Goal: Task Accomplishment & Management: Use online tool/utility

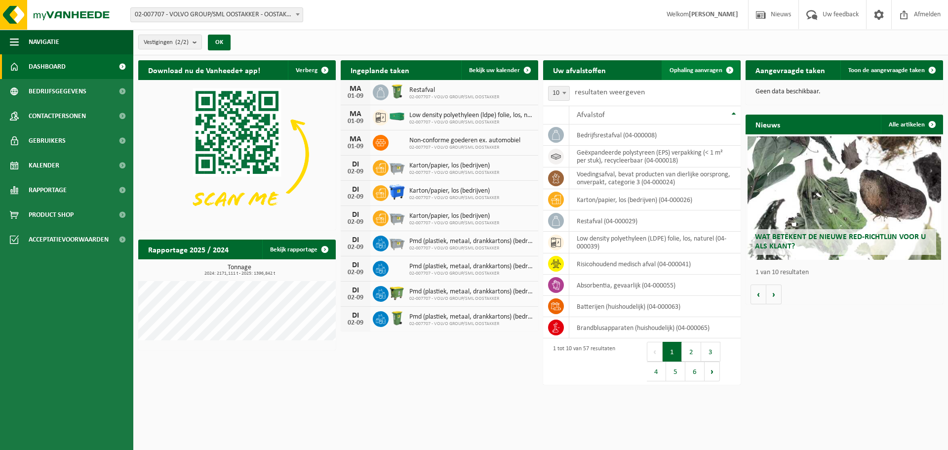
click at [677, 72] on span "Ophaling aanvragen" at bounding box center [696, 70] width 53 height 6
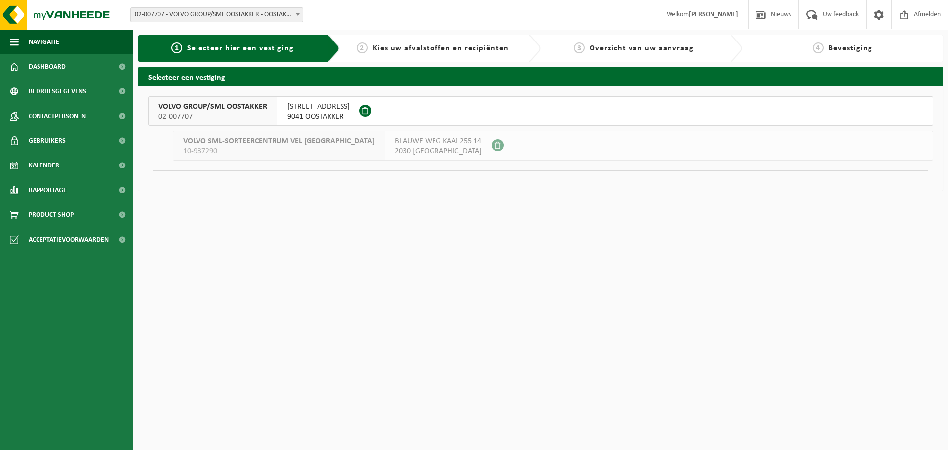
click at [224, 113] on span "02-007707" at bounding box center [213, 117] width 109 height 10
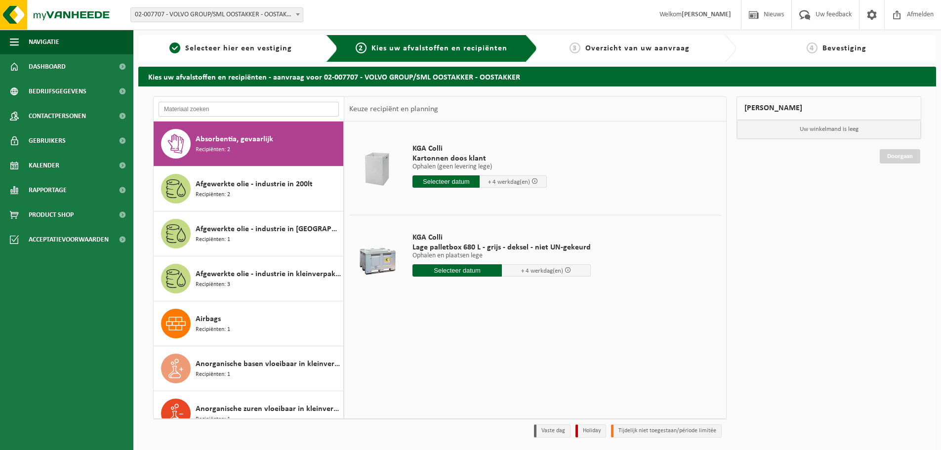
click at [238, 106] on input "text" at bounding box center [249, 109] width 180 height 15
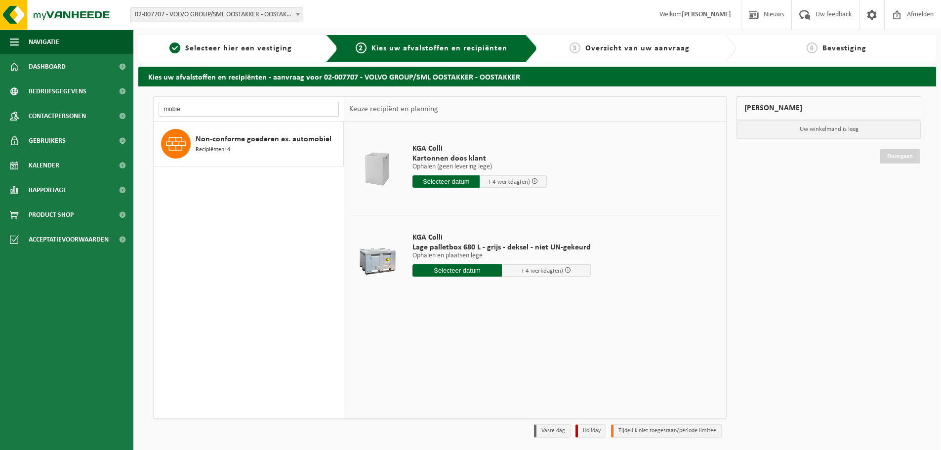
click at [232, 108] on input "mobie" at bounding box center [249, 109] width 180 height 15
type input "p"
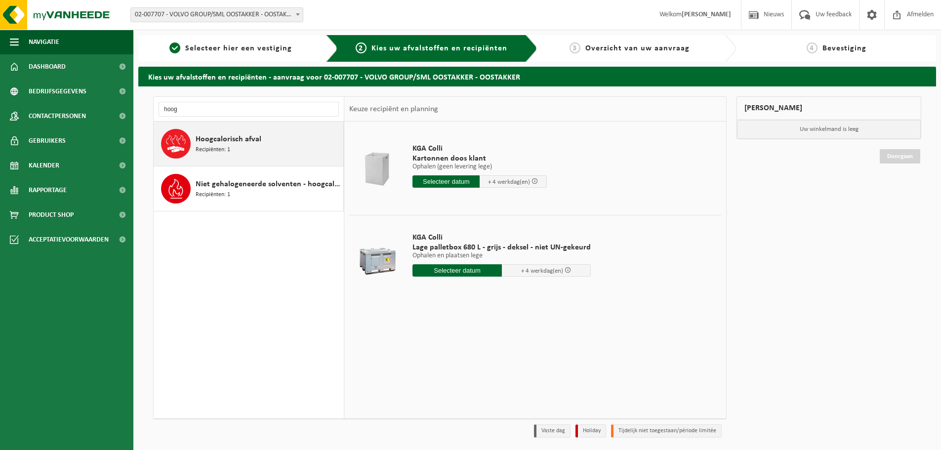
click at [239, 139] on span "Hoogcalorisch afval" at bounding box center [229, 139] width 66 height 12
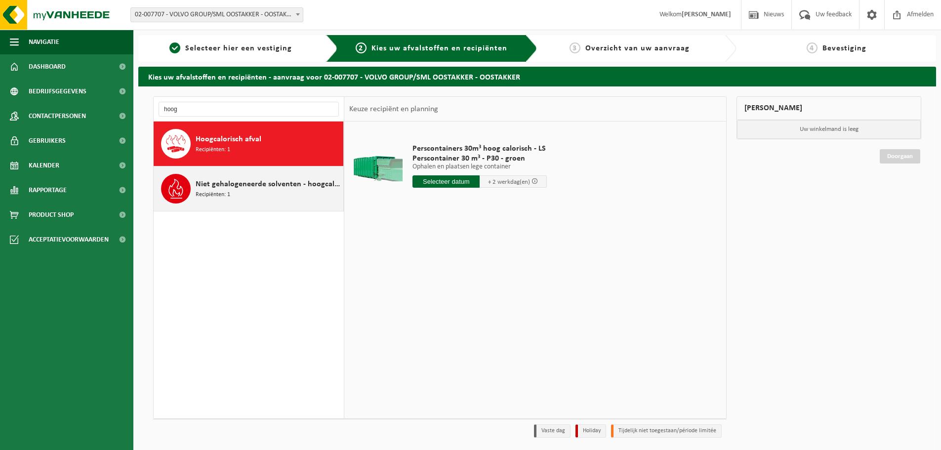
click at [243, 196] on div "Niet gehalogeneerde solventen - hoogcalorisch in kleinverpakking Recipiënten: 1" at bounding box center [268, 189] width 145 height 30
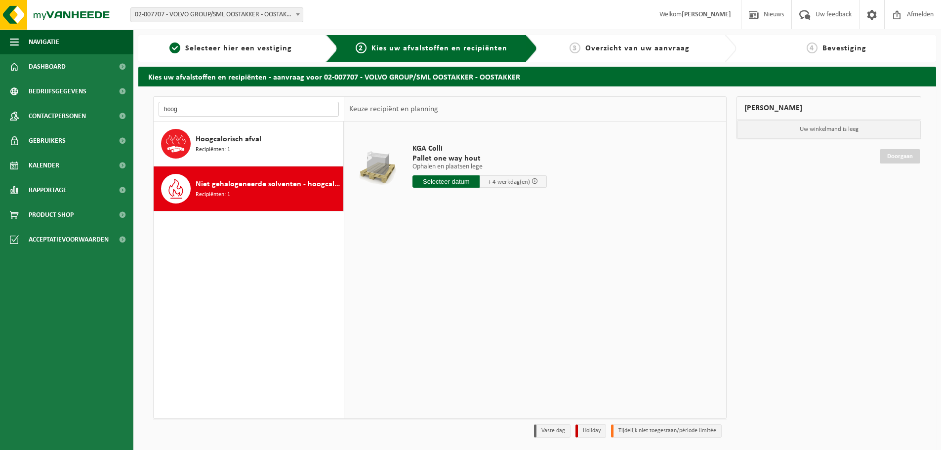
click at [203, 104] on input "hoog" at bounding box center [249, 109] width 180 height 15
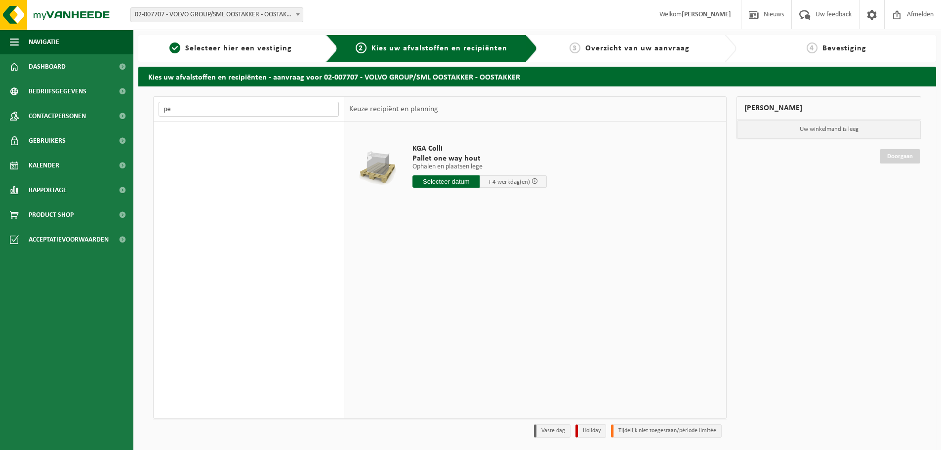
type input "p"
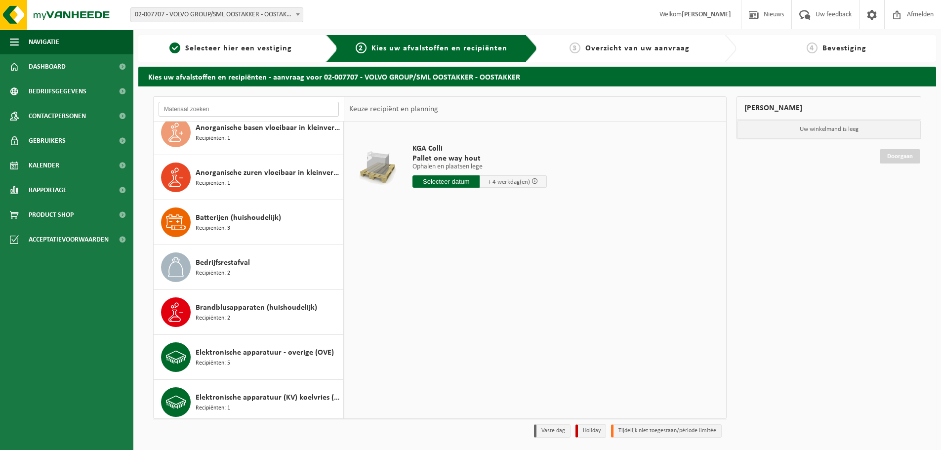
scroll to position [259, 0]
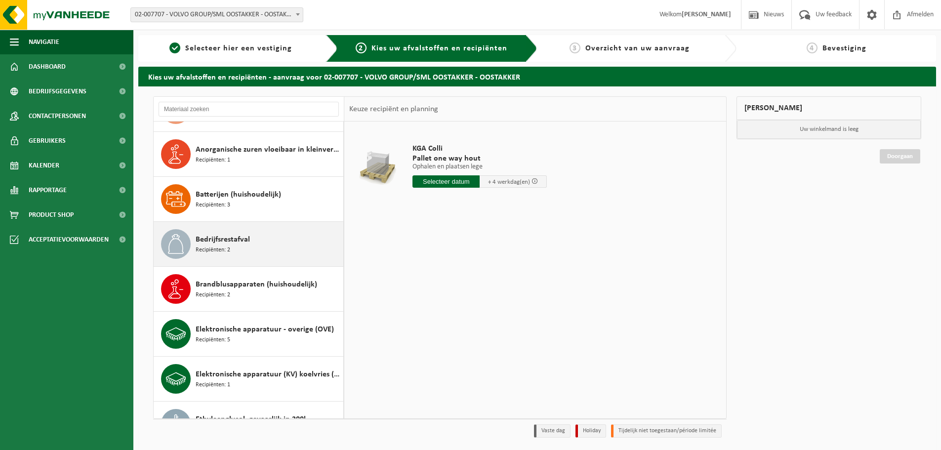
click at [237, 251] on div "Bedrijfsrestafval Recipiënten: 2" at bounding box center [268, 244] width 145 height 30
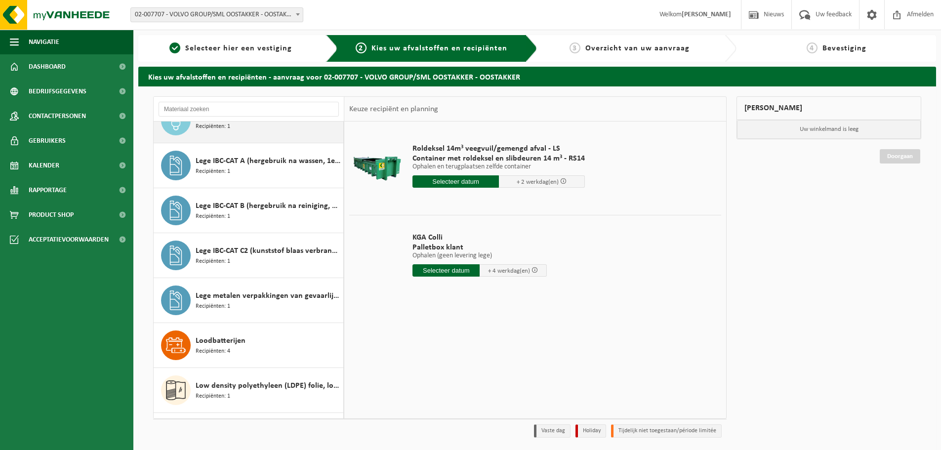
scroll to position [1096, 0]
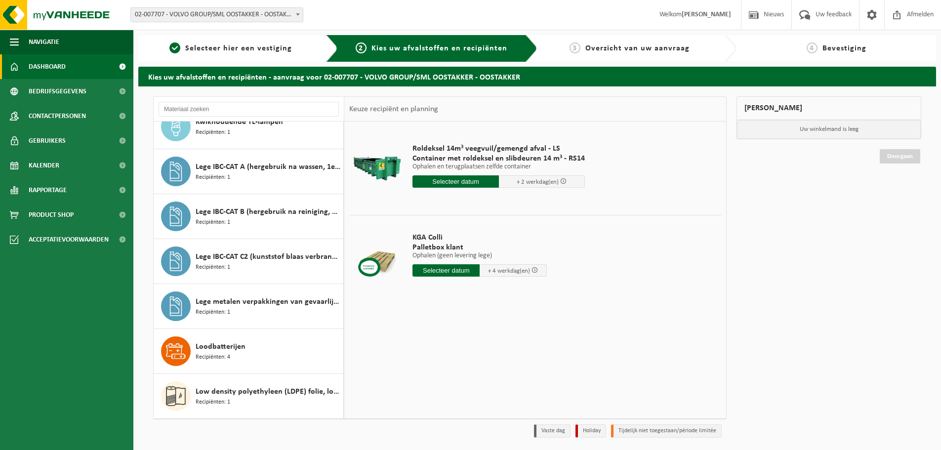
click at [52, 65] on span "Dashboard" at bounding box center [47, 66] width 37 height 25
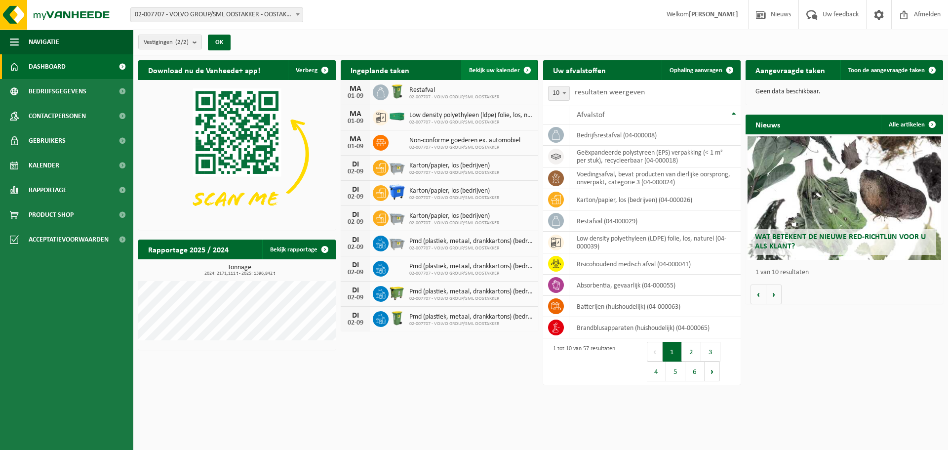
click at [479, 71] on span "Bekijk uw kalender" at bounding box center [494, 70] width 51 height 6
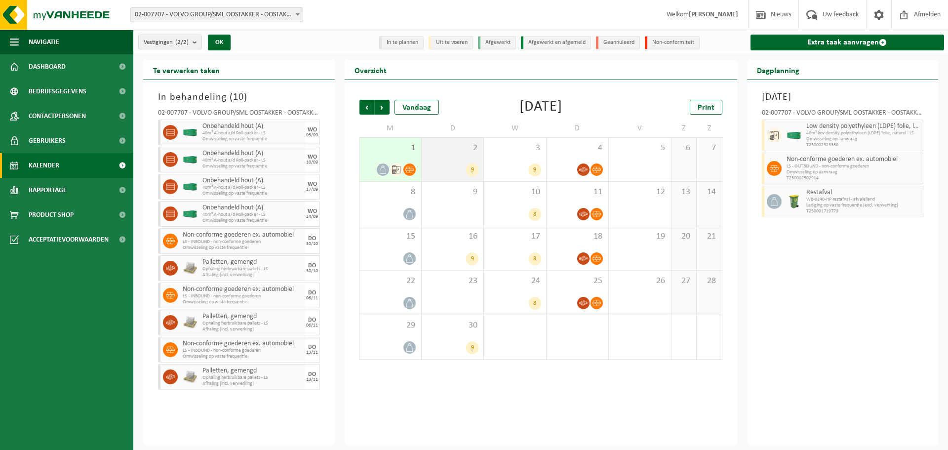
click at [455, 156] on div "2 9" at bounding box center [453, 159] width 62 height 43
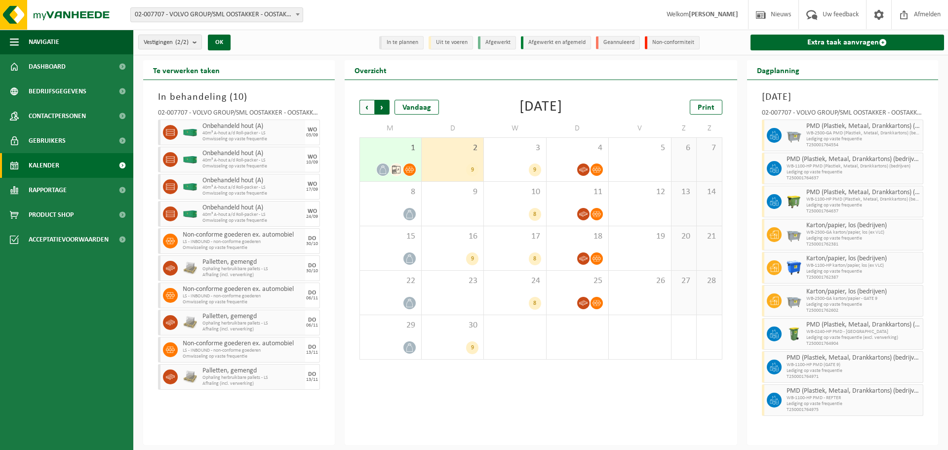
click at [364, 104] on span "Vorige" at bounding box center [367, 107] width 15 height 15
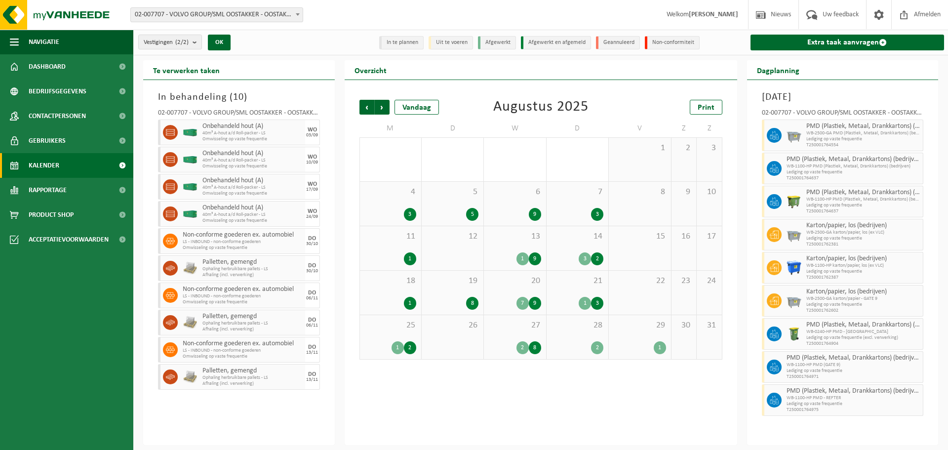
click at [586, 334] on div "28 2" at bounding box center [578, 337] width 62 height 44
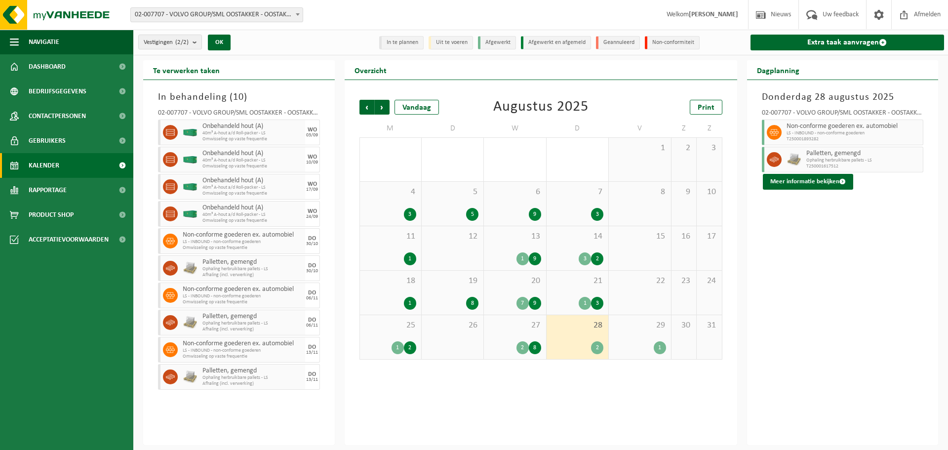
click at [625, 334] on div "29 1" at bounding box center [640, 337] width 62 height 44
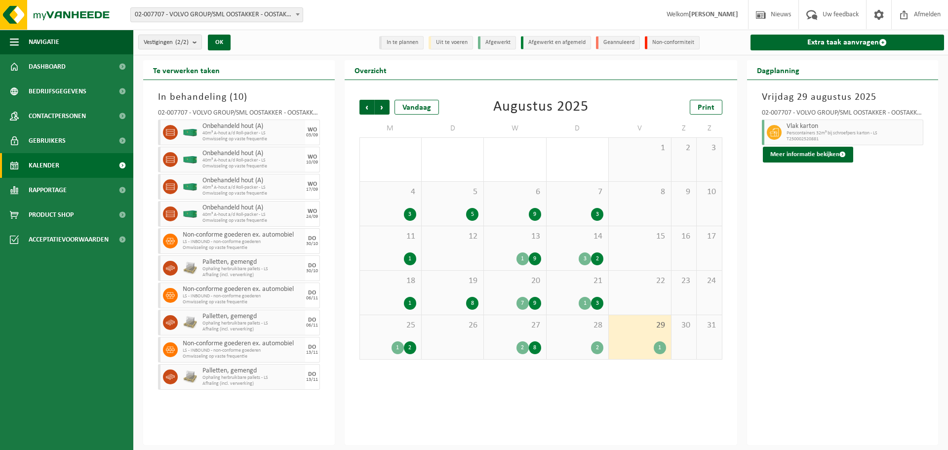
click at [580, 334] on div "28 2" at bounding box center [578, 337] width 62 height 44
click at [524, 331] on div "27 2 8" at bounding box center [515, 337] width 62 height 44
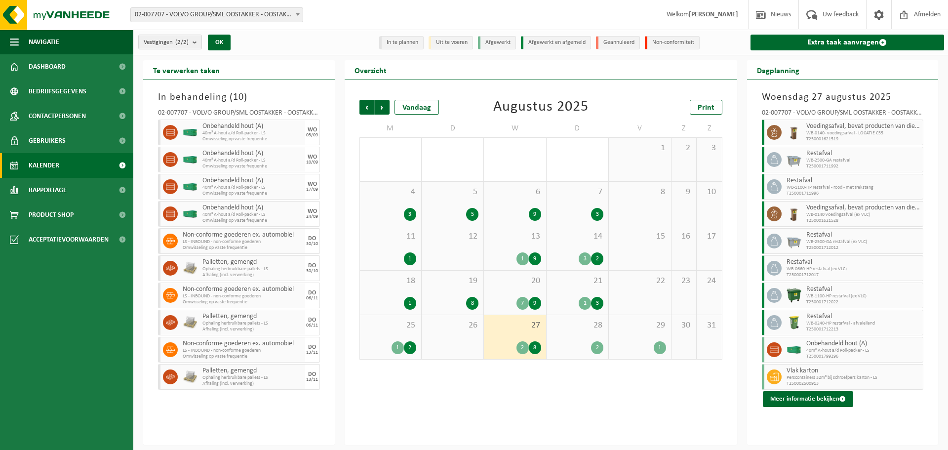
click at [393, 338] on div "25 1 2" at bounding box center [390, 337] width 61 height 44
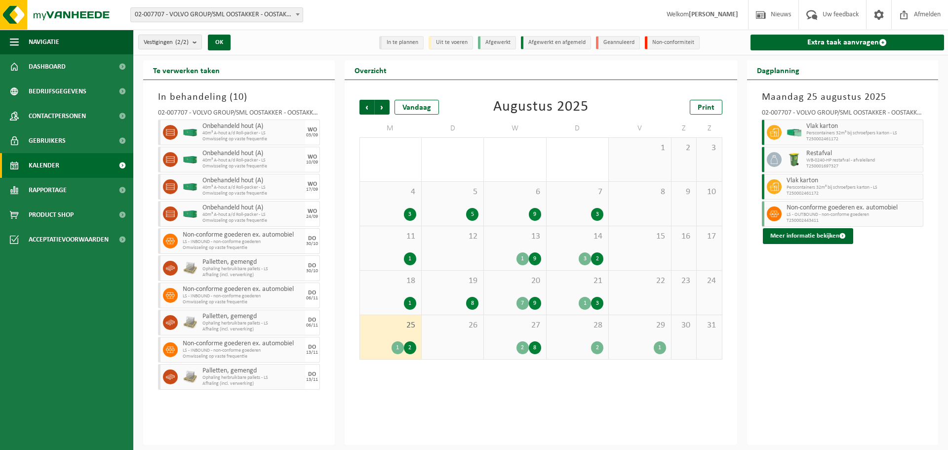
click at [530, 339] on div "27 2 8" at bounding box center [515, 337] width 62 height 44
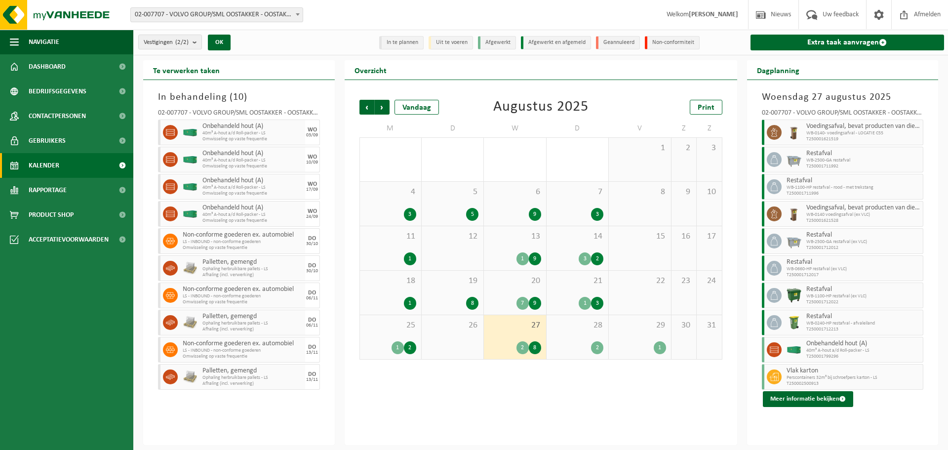
click at [576, 338] on div "28 2" at bounding box center [578, 337] width 62 height 44
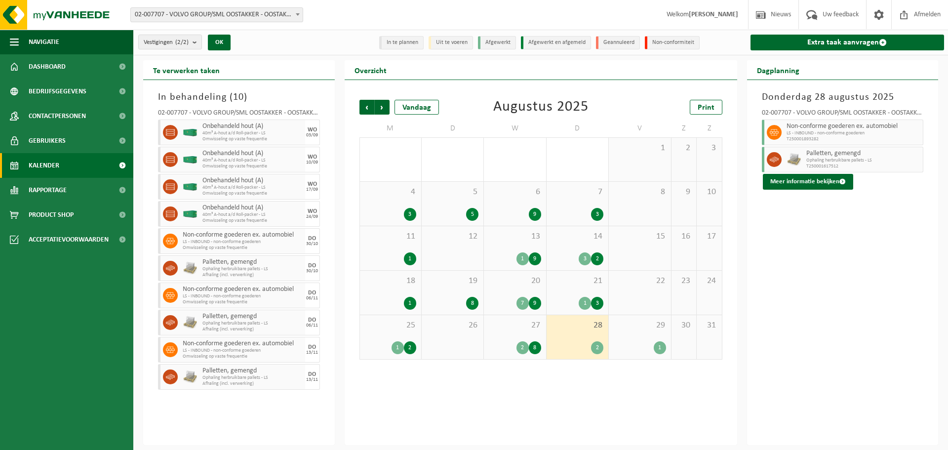
click at [641, 342] on div "1" at bounding box center [640, 347] width 52 height 13
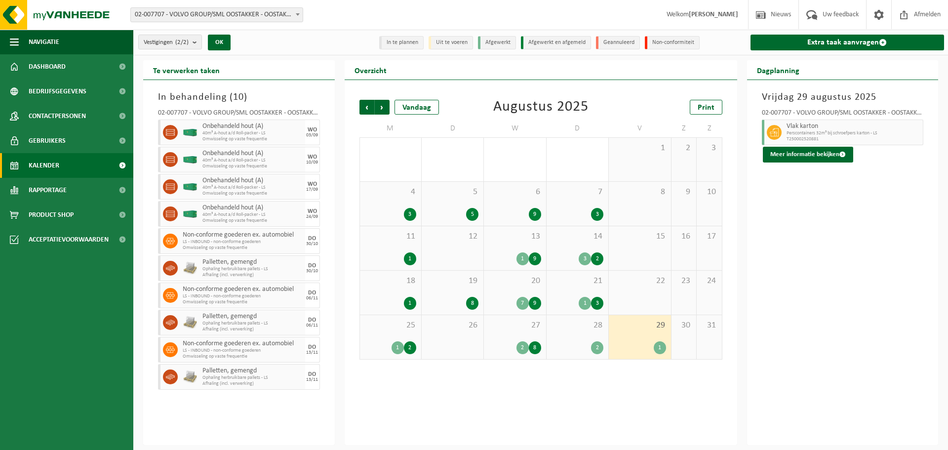
click at [566, 338] on div "28 2" at bounding box center [578, 337] width 62 height 44
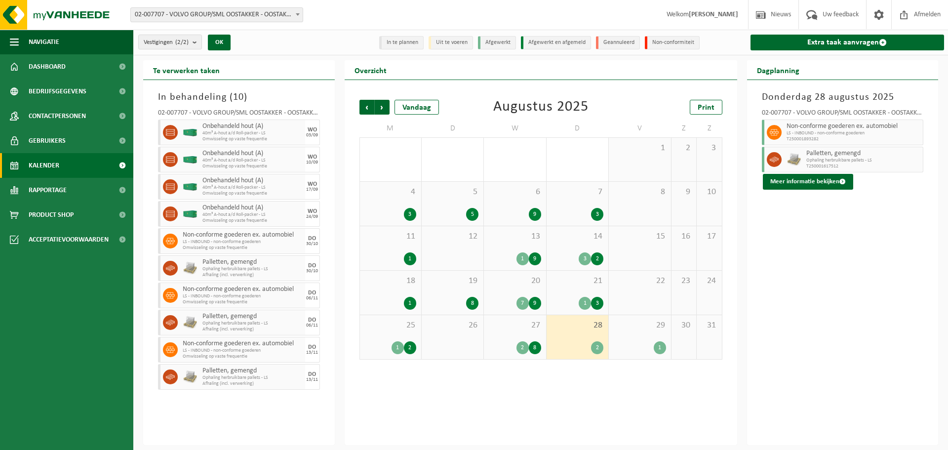
click at [639, 340] on div "29 1" at bounding box center [640, 337] width 62 height 44
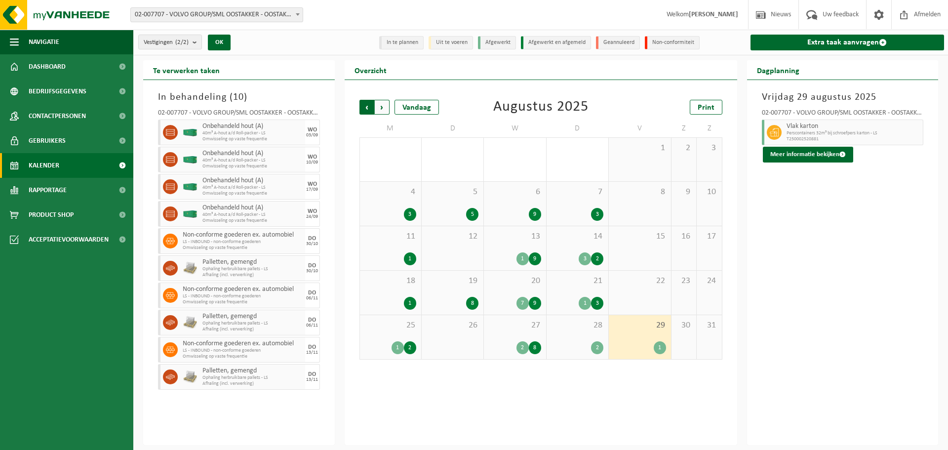
click at [381, 113] on span "Volgende" at bounding box center [382, 107] width 15 height 15
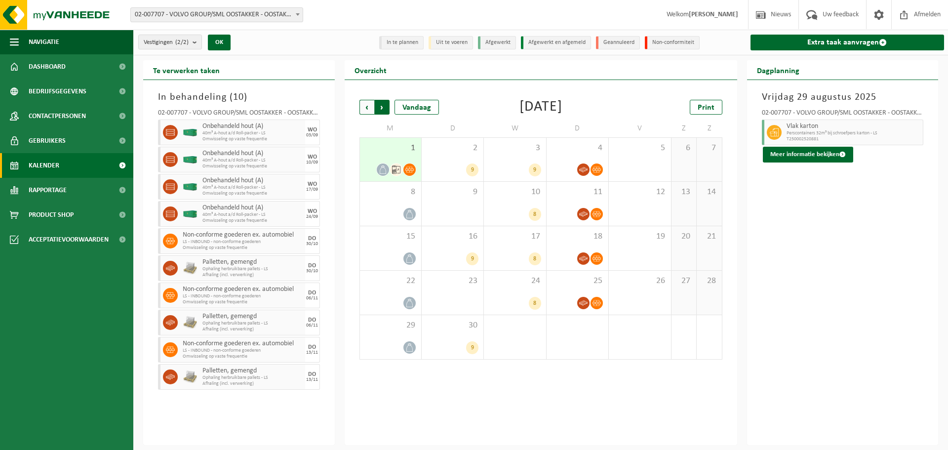
click at [370, 105] on span "Vorige" at bounding box center [367, 107] width 15 height 15
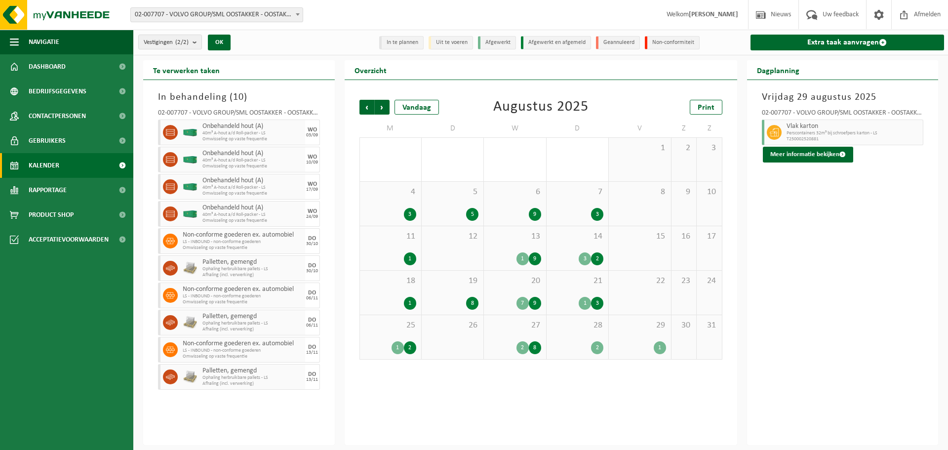
click at [644, 321] on span "29" at bounding box center [640, 325] width 52 height 11
click at [650, 332] on div "29 1" at bounding box center [640, 337] width 62 height 44
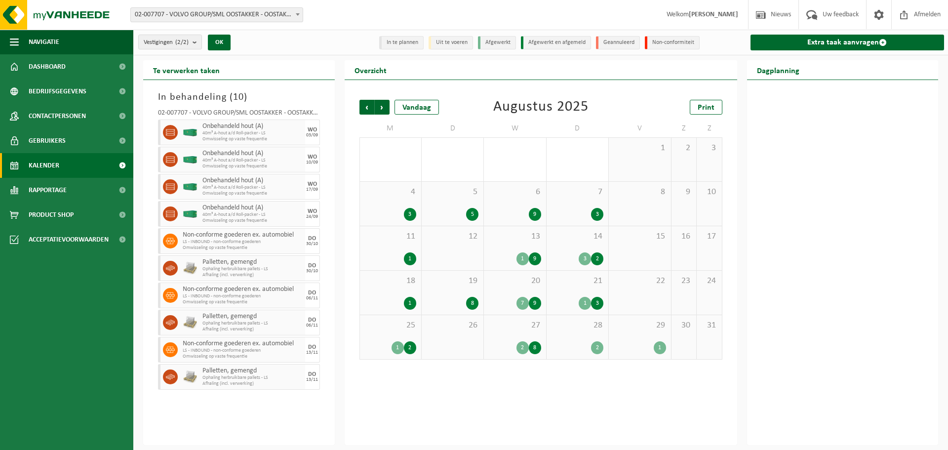
click at [645, 333] on div "29 1" at bounding box center [640, 337] width 62 height 44
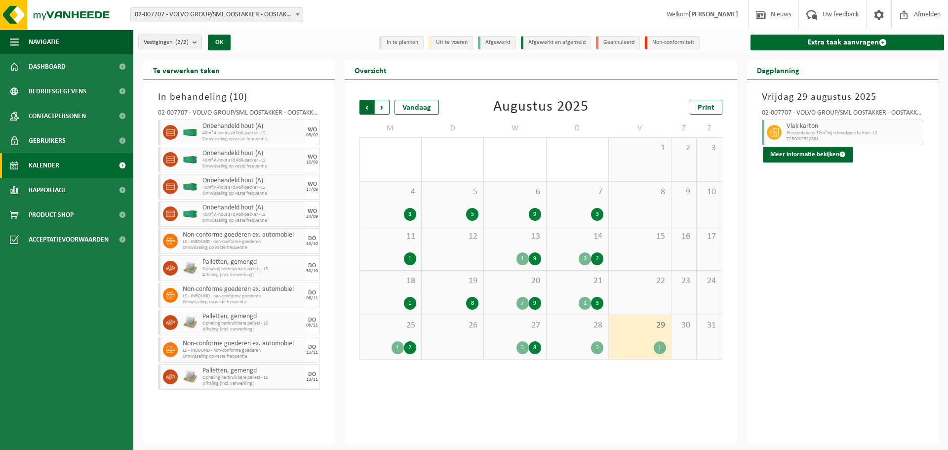
click at [384, 108] on span "Volgende" at bounding box center [382, 107] width 15 height 15
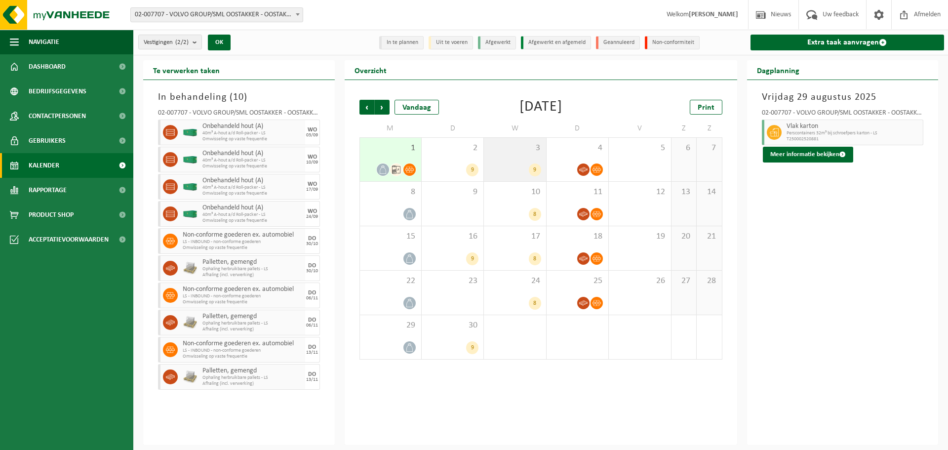
click at [529, 164] on div "9" at bounding box center [515, 169] width 52 height 13
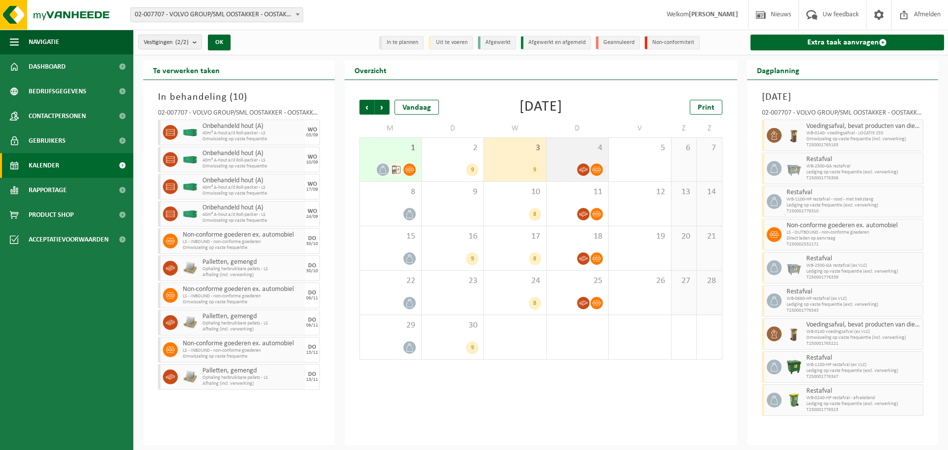
click at [567, 157] on div "4" at bounding box center [578, 159] width 62 height 43
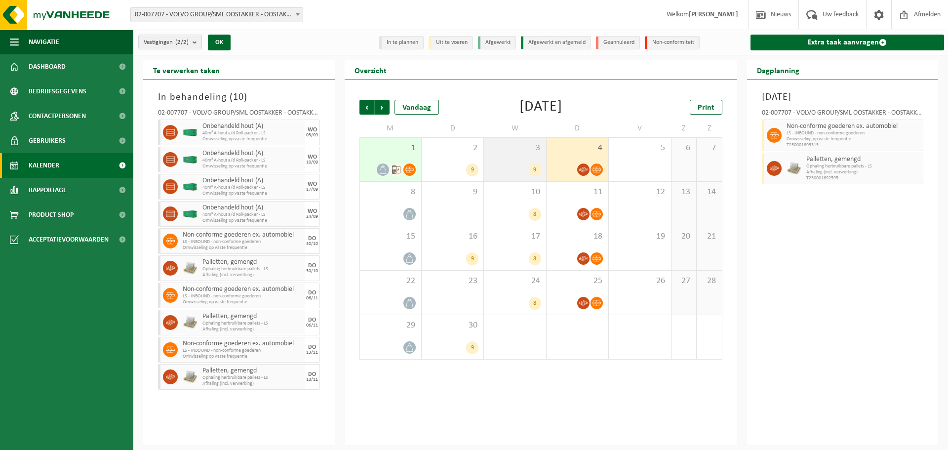
click at [529, 156] on div "3 9" at bounding box center [515, 159] width 62 height 43
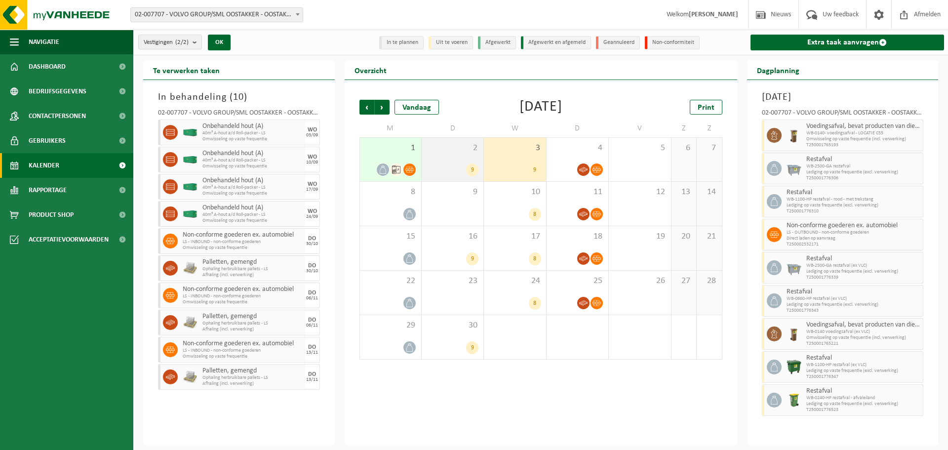
click at [463, 162] on div "2 9" at bounding box center [453, 159] width 62 height 43
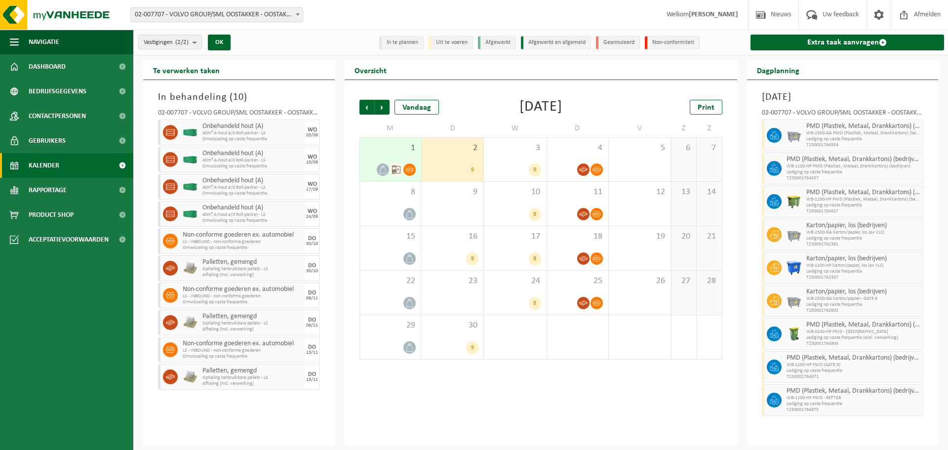
click at [400, 160] on div "1" at bounding box center [390, 159] width 61 height 43
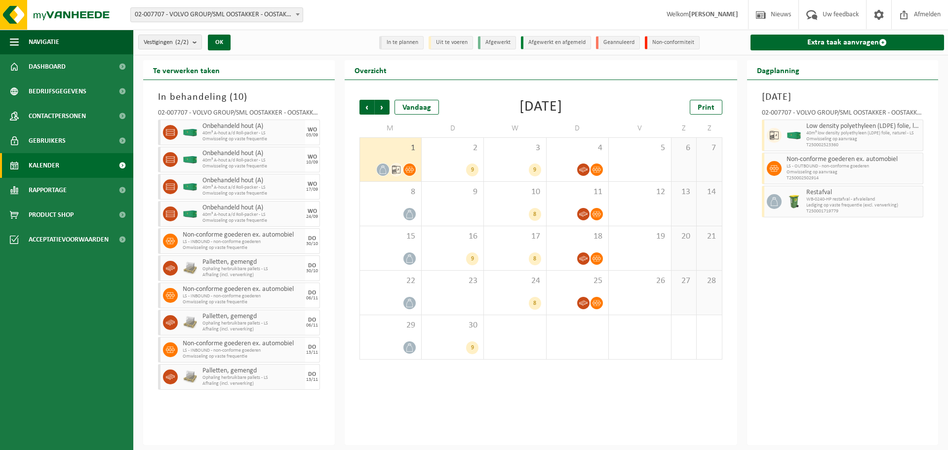
click at [829, 165] on span "LS - OUTBOUND - non-conforme goederen" at bounding box center [854, 166] width 134 height 6
drag, startPoint x: 787, startPoint y: 160, endPoint x: 900, endPoint y: 159, distance: 113.1
click at [900, 159] on span "Non-conforme goederen ex. automobiel" at bounding box center [854, 160] width 134 height 8
copy span "Non-conforme goederen ex. automobiel"
click at [463, 153] on div "2 9" at bounding box center [453, 159] width 62 height 43
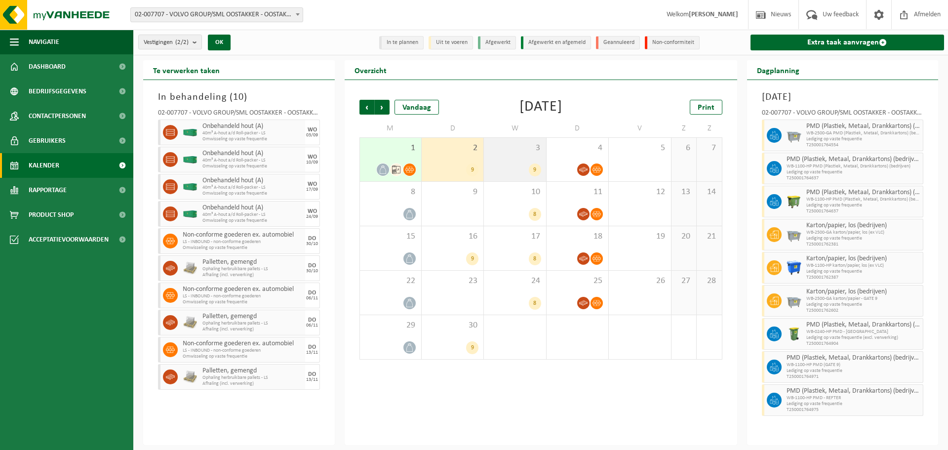
click at [512, 168] on div "9" at bounding box center [515, 169] width 52 height 13
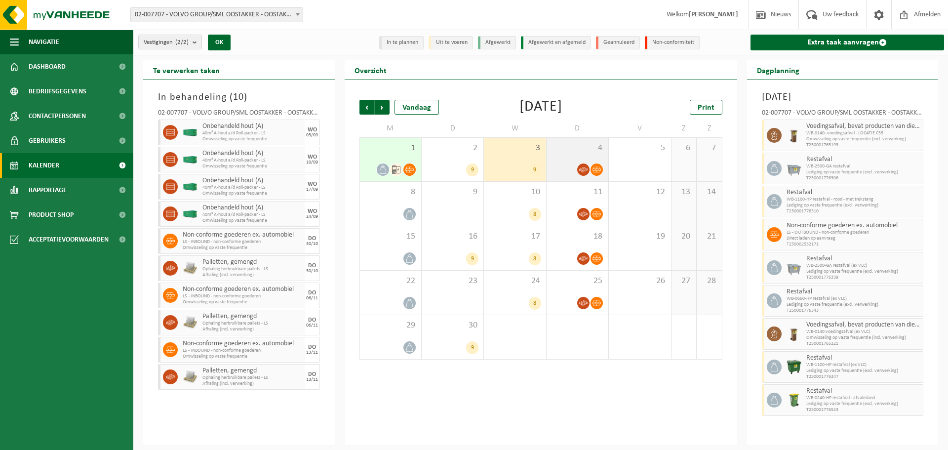
click at [568, 165] on div at bounding box center [578, 169] width 52 height 13
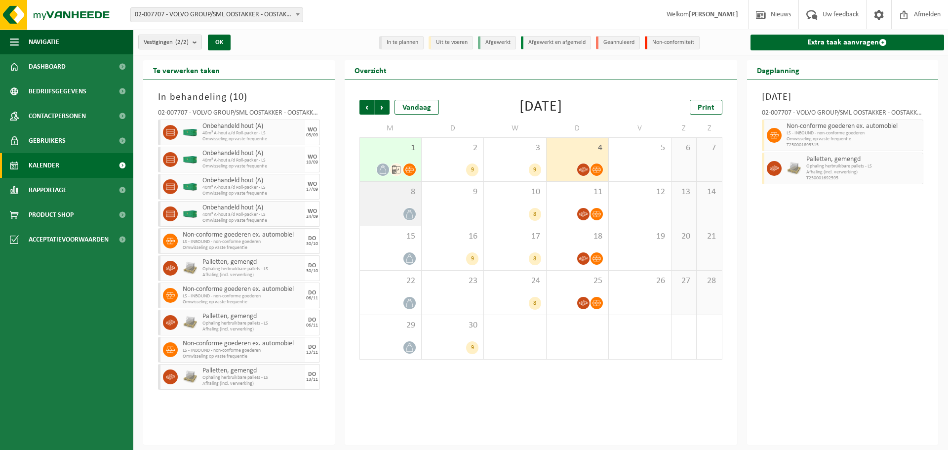
click at [417, 213] on div "8" at bounding box center [390, 204] width 61 height 44
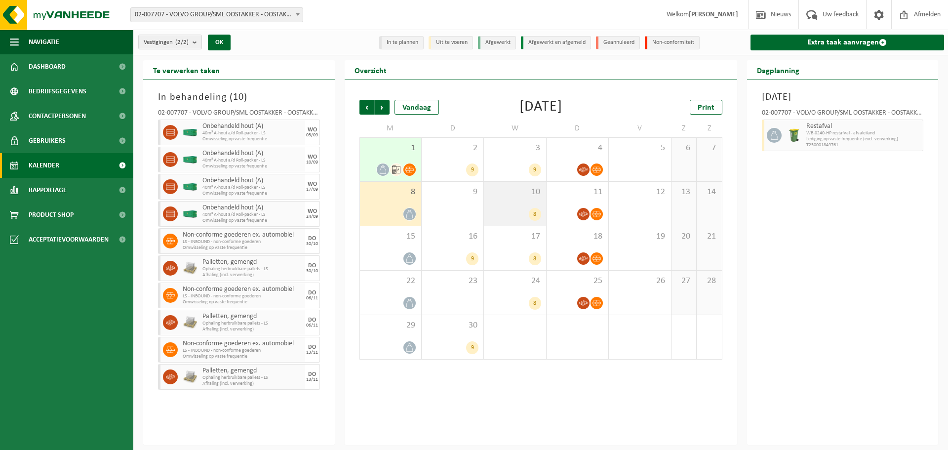
click at [522, 199] on div "10 8" at bounding box center [515, 204] width 62 height 44
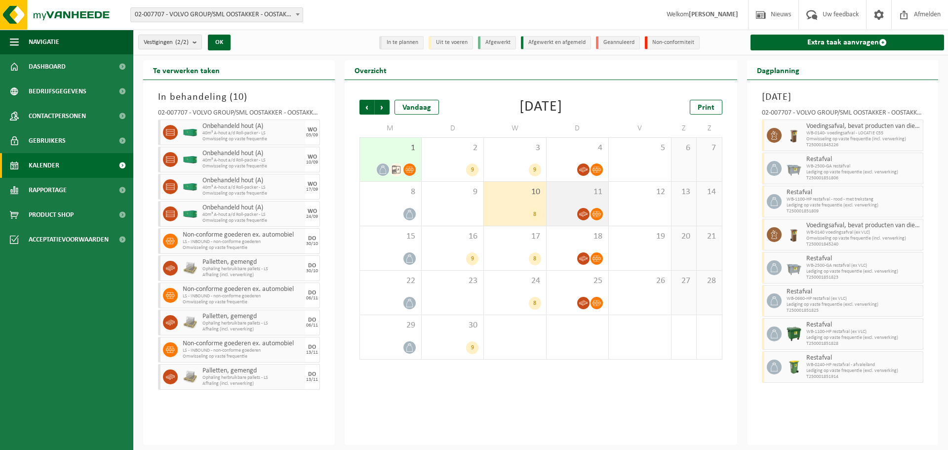
click at [570, 207] on div at bounding box center [578, 213] width 52 height 13
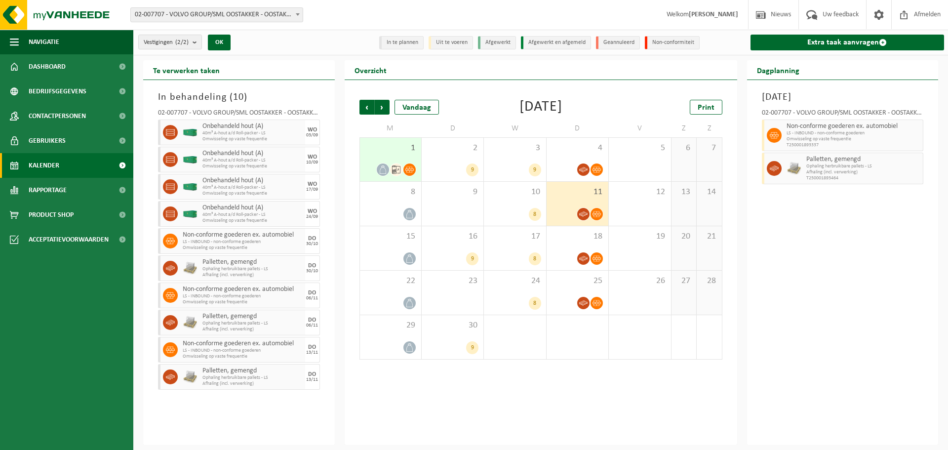
click at [390, 161] on div "1" at bounding box center [390, 159] width 61 height 43
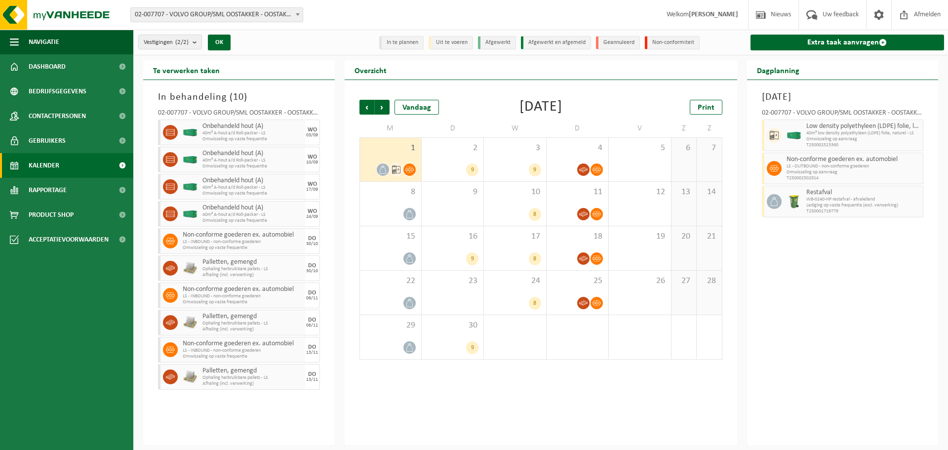
click at [374, 109] on div "Volgende" at bounding box center [381, 107] width 15 height 15
click at [365, 107] on span "Vorige" at bounding box center [367, 107] width 15 height 15
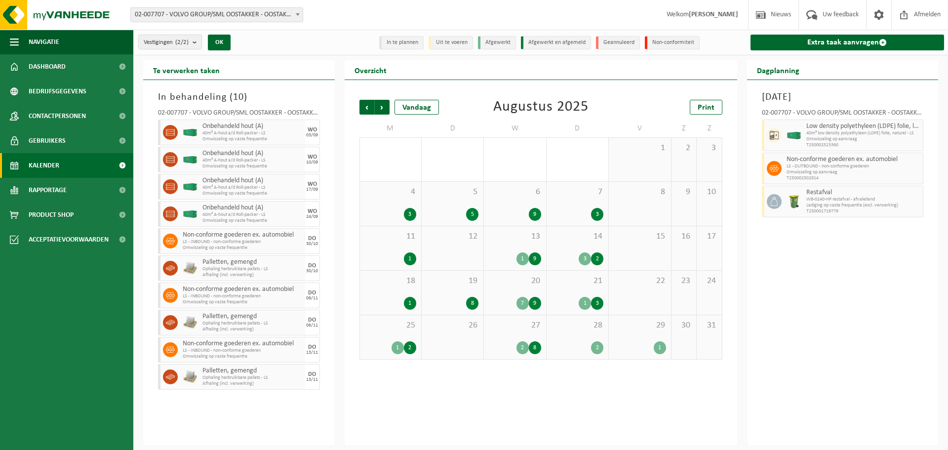
click at [650, 336] on div "29 1" at bounding box center [640, 337] width 62 height 44
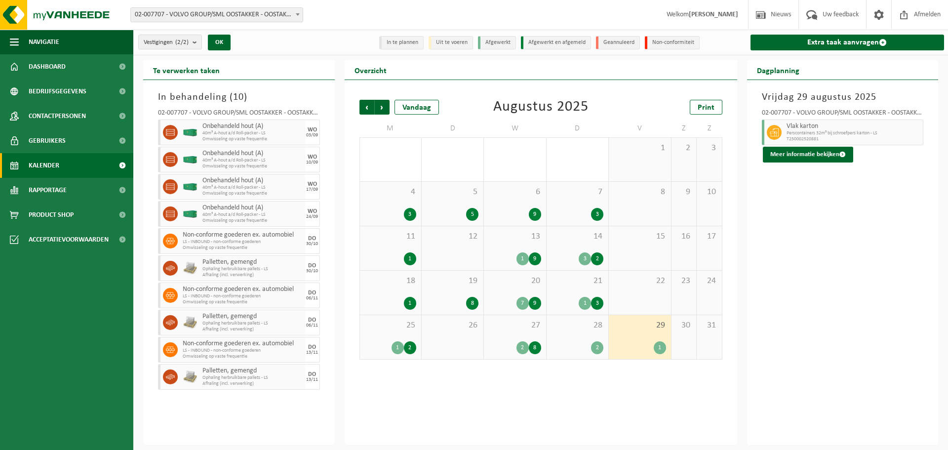
click at [580, 331] on div "28 2" at bounding box center [578, 337] width 62 height 44
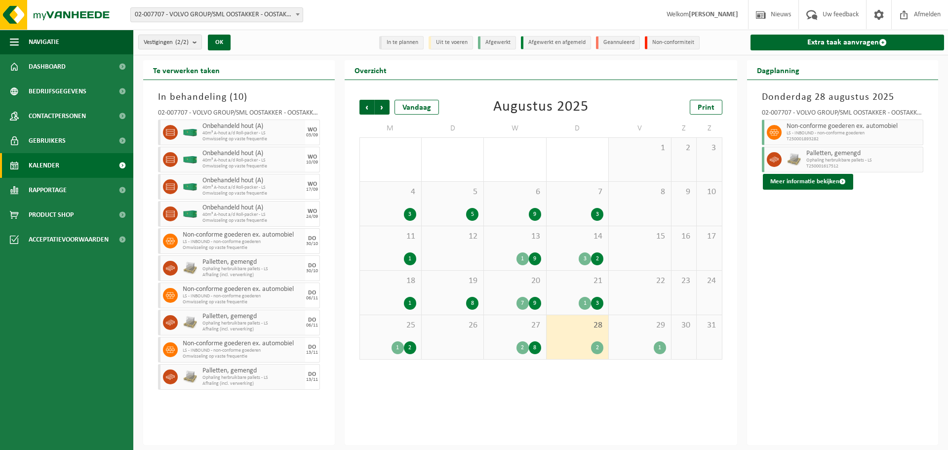
click at [528, 320] on span "27" at bounding box center [515, 325] width 52 height 11
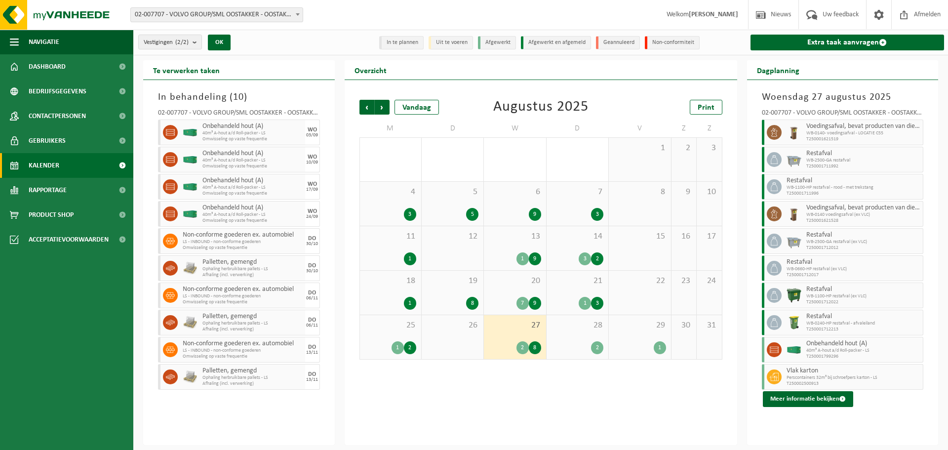
click at [633, 333] on div "29 1" at bounding box center [640, 337] width 62 height 44
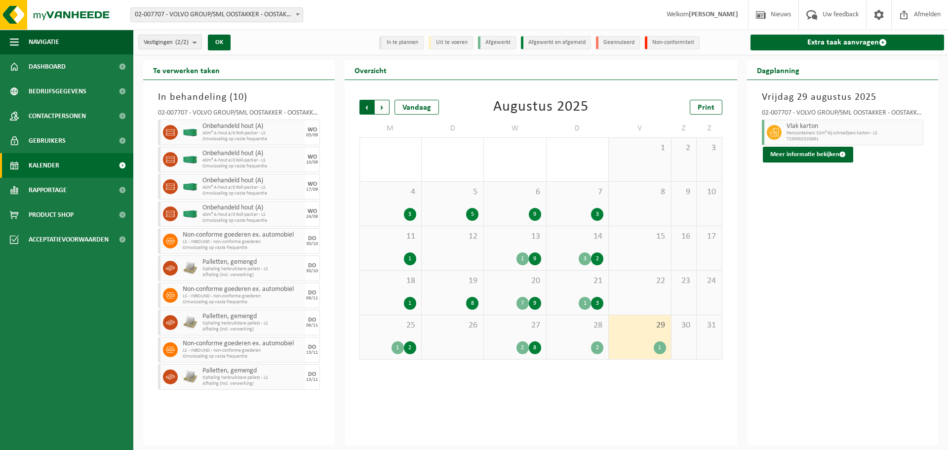
click at [383, 108] on span "Volgende" at bounding box center [382, 107] width 15 height 15
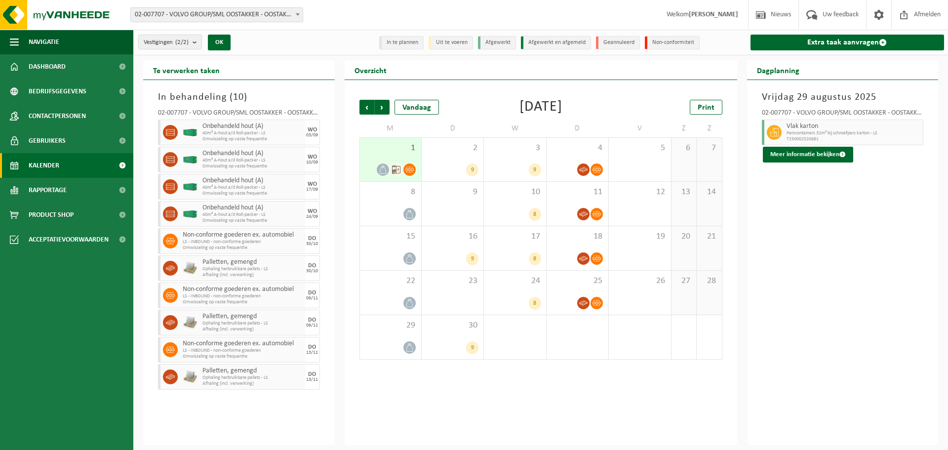
click at [392, 155] on div "1" at bounding box center [390, 159] width 61 height 43
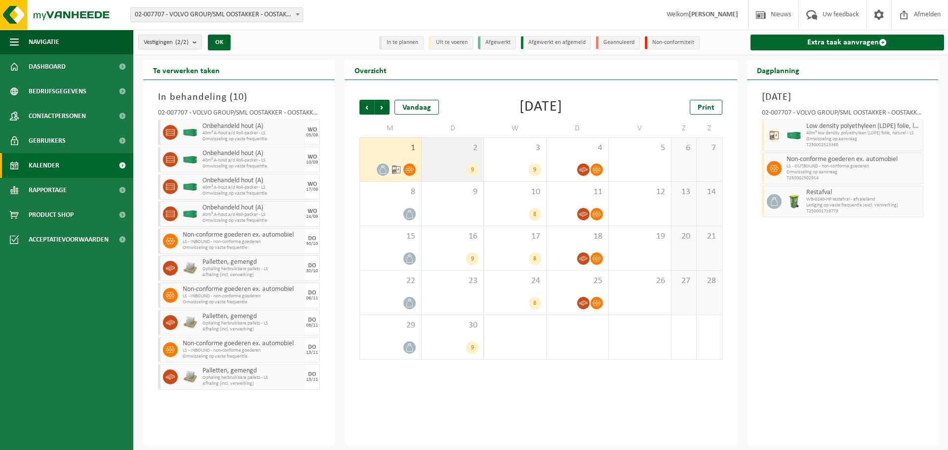
click at [434, 157] on div "2 9" at bounding box center [453, 159] width 62 height 43
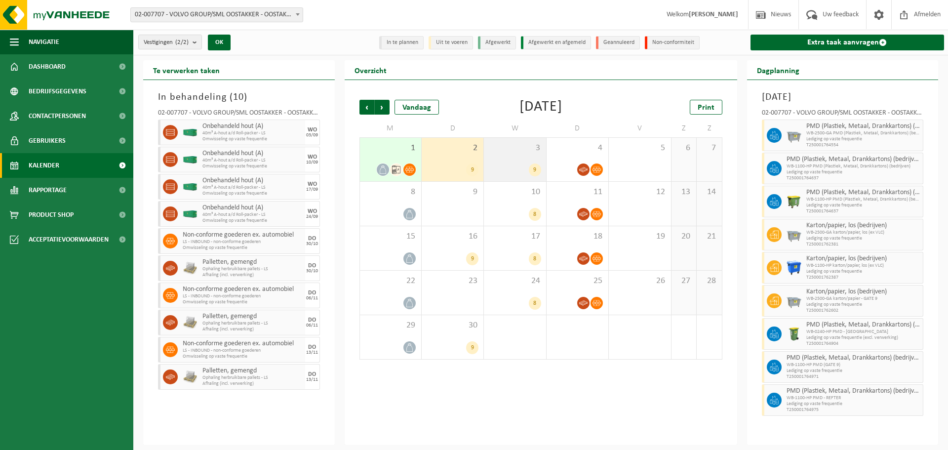
click at [516, 156] on div "3 9" at bounding box center [515, 159] width 62 height 43
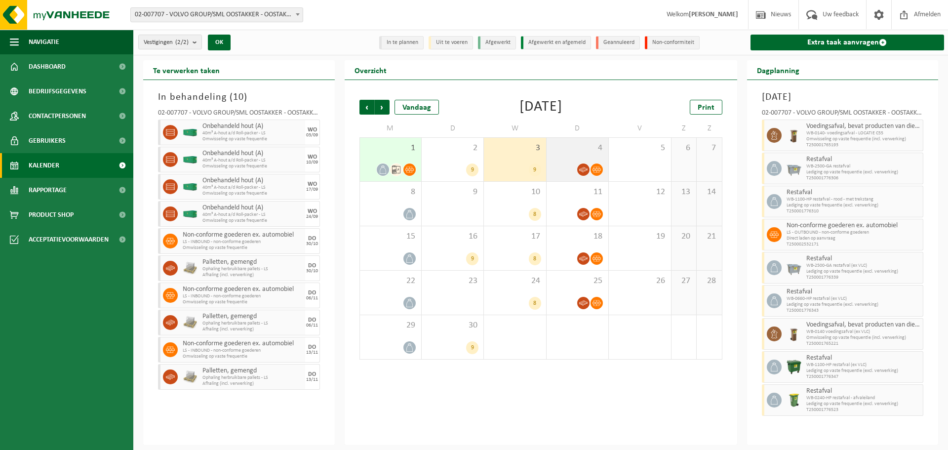
click at [581, 159] on div "4" at bounding box center [578, 159] width 62 height 43
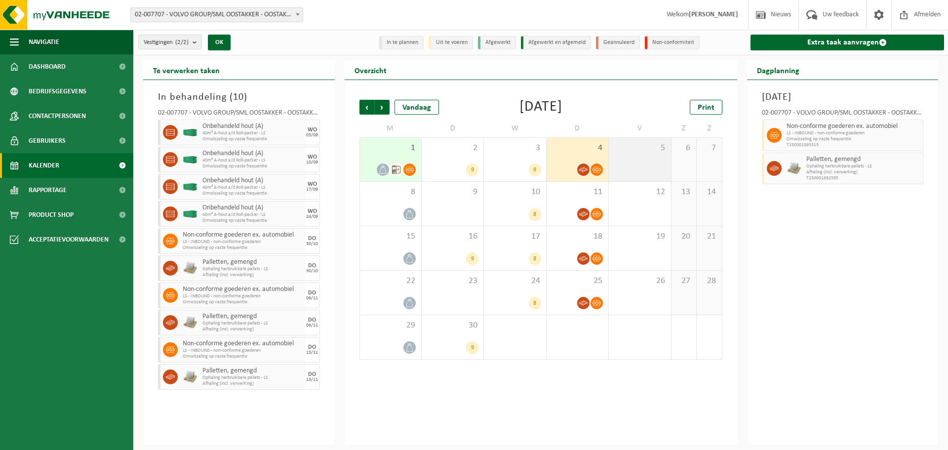
click at [630, 162] on div "5" at bounding box center [640, 159] width 62 height 43
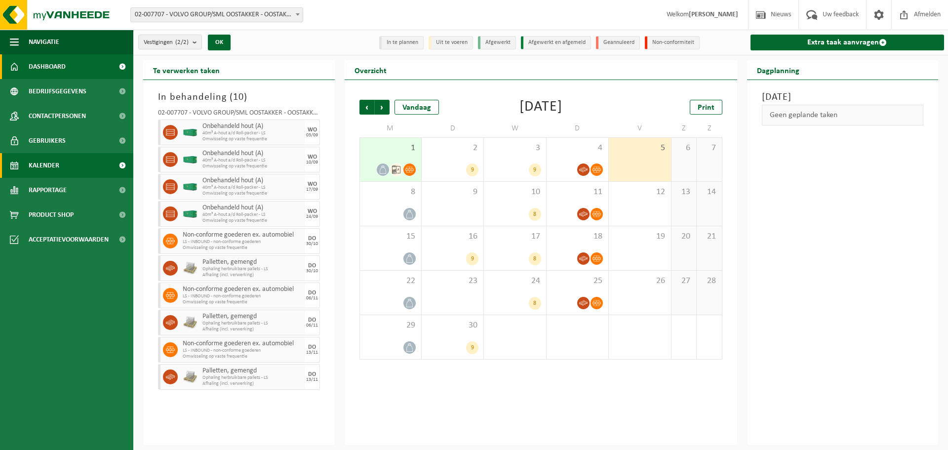
click at [65, 71] on span "Dashboard" at bounding box center [47, 66] width 37 height 25
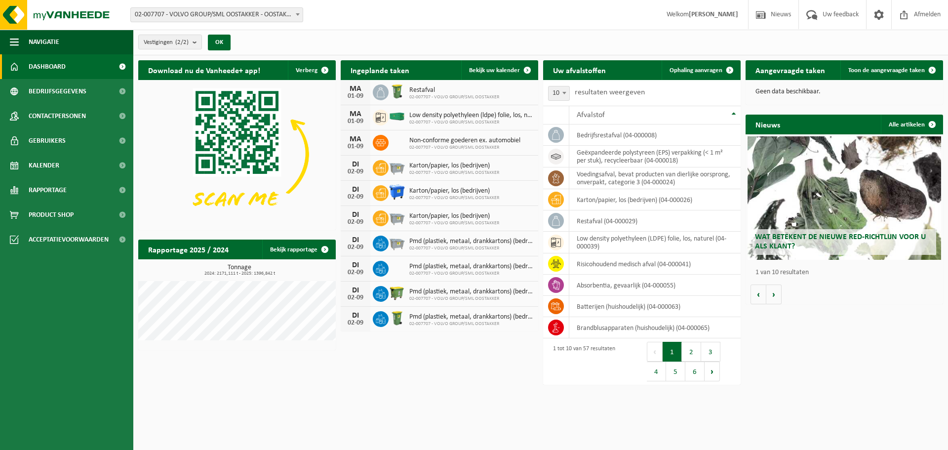
click at [433, 146] on span "02-007707 - VOLVO GROUP/SML OOSTAKKER" at bounding box center [464, 148] width 111 height 6
click at [428, 142] on span "Non-conforme goederen ex. automobiel" at bounding box center [464, 141] width 111 height 8
click at [412, 138] on span "Non-conforme goederen ex. automobiel" at bounding box center [464, 141] width 111 height 8
drag, startPoint x: 409, startPoint y: 138, endPoint x: 521, endPoint y: 141, distance: 112.6
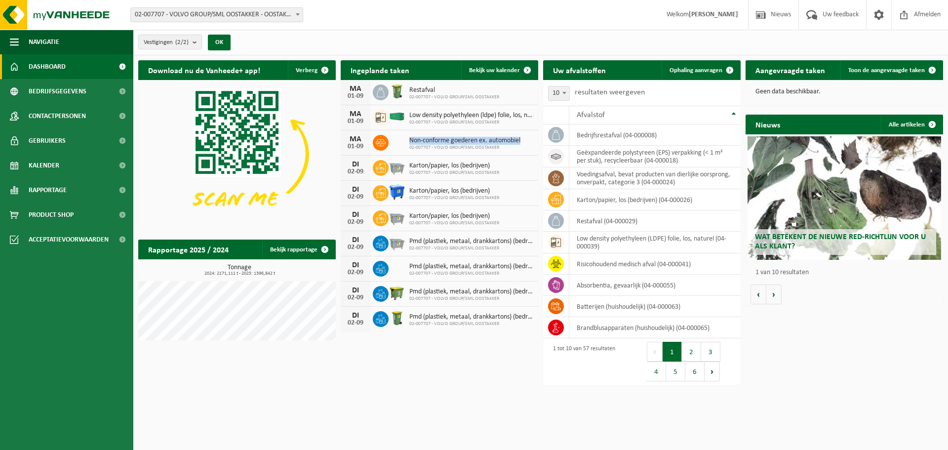
click at [521, 141] on div "Non-conforme goederen ex. automobiel 02-007707 - VOLVO GROUP/SML OOSTAKKER" at bounding box center [462, 142] width 116 height 15
copy span "Non-conforme goederen ex. automobiel"
click at [690, 71] on span "Ophaling aanvragen" at bounding box center [696, 70] width 53 height 6
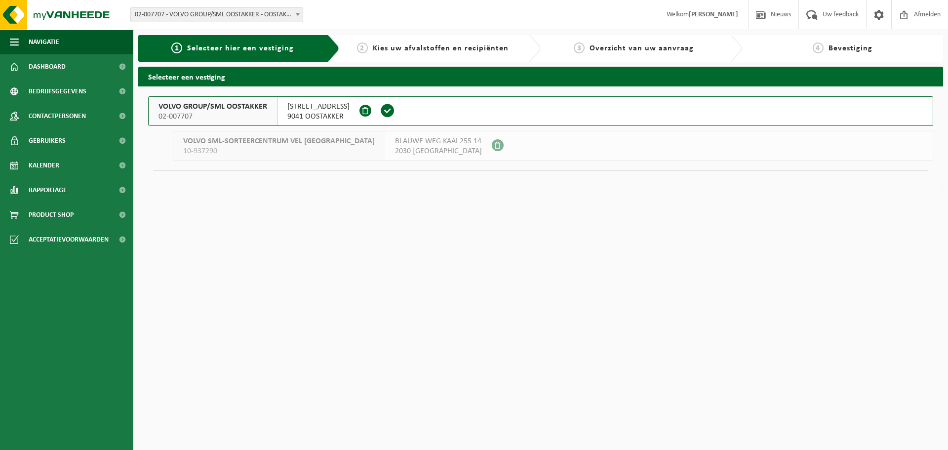
click at [297, 114] on span "9041 OOSTAKKER" at bounding box center [318, 117] width 62 height 10
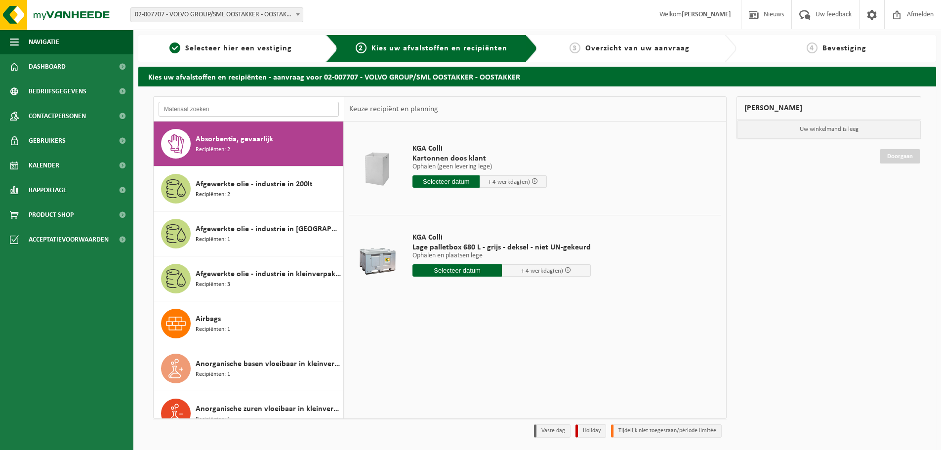
click at [199, 104] on input "text" at bounding box center [249, 109] width 180 height 15
paste input "Non-conforme goederen ex. automobiel"
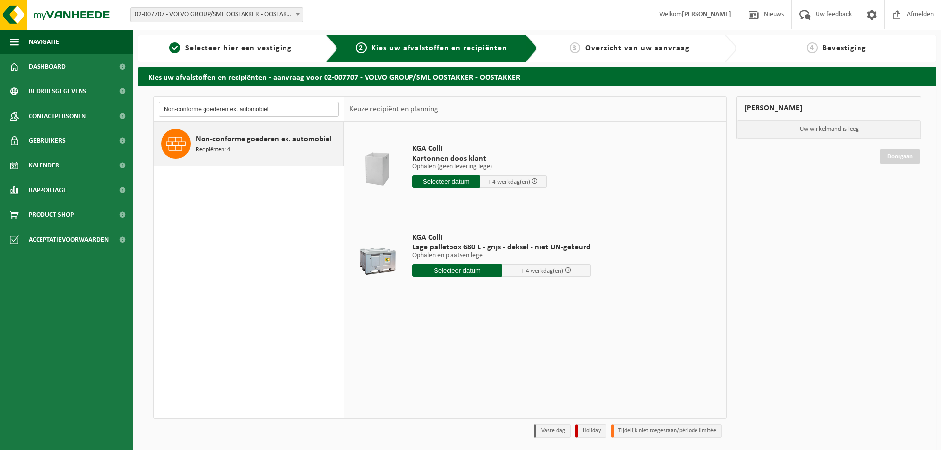
type input "Non-conforme goederen ex. automobiel"
click at [245, 143] on span "Non-conforme goederen ex. automobiel" at bounding box center [264, 139] width 136 height 12
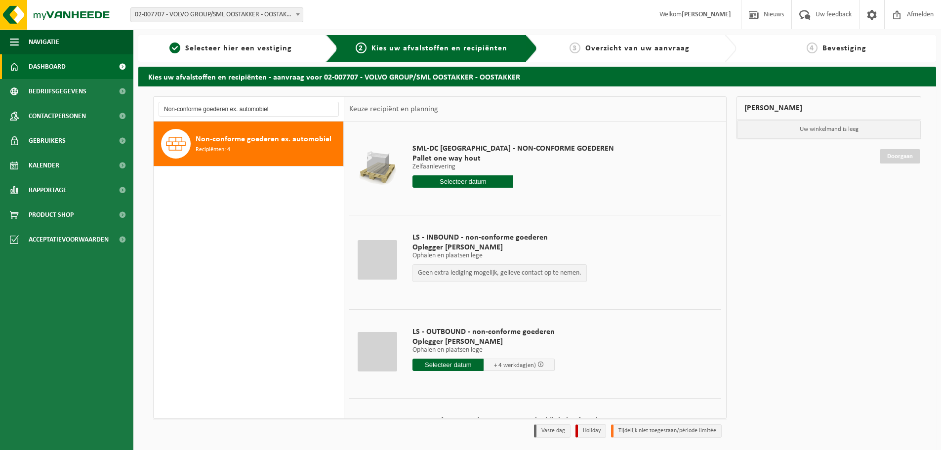
click at [70, 70] on link "Dashboard" at bounding box center [66, 66] width 133 height 25
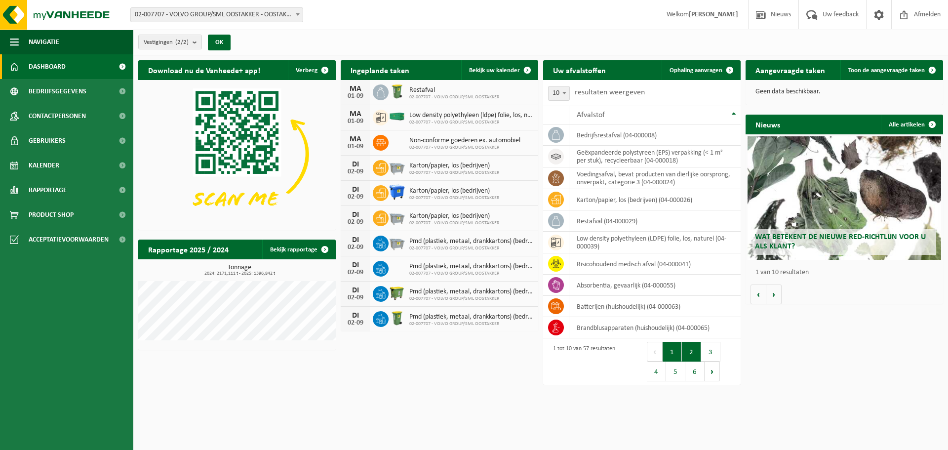
click at [694, 350] on button "2" at bounding box center [691, 352] width 19 height 20
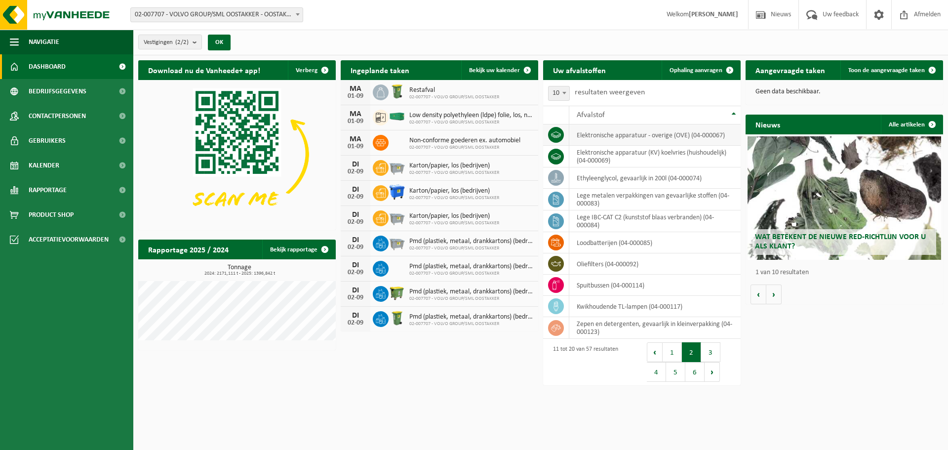
click at [680, 139] on td "elektronische apparatuur - overige (OVE) (04-000067)" at bounding box center [654, 134] width 171 height 21
click at [659, 153] on td "elektronische apparatuur (KV) koelvries (huishoudelijk) (04-000069)" at bounding box center [654, 157] width 171 height 22
drag, startPoint x: 646, startPoint y: 157, endPoint x: 660, endPoint y: 160, distance: 13.8
click at [660, 160] on td "elektronische apparatuur (KV) koelvries (huishoudelijk) (04-000069)" at bounding box center [654, 157] width 171 height 22
click at [641, 158] on td "elektronische apparatuur (KV) koelvries (huishoudelijk) (04-000069)" at bounding box center [654, 157] width 171 height 22
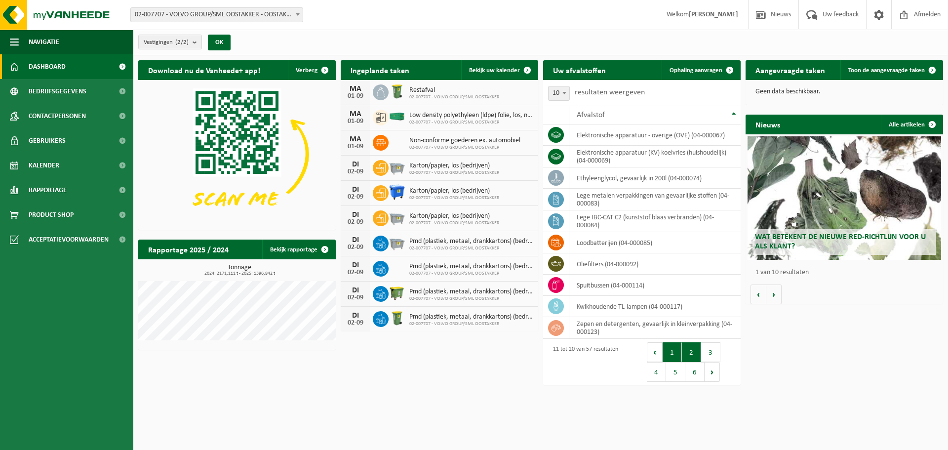
click at [668, 348] on button "1" at bounding box center [672, 352] width 19 height 20
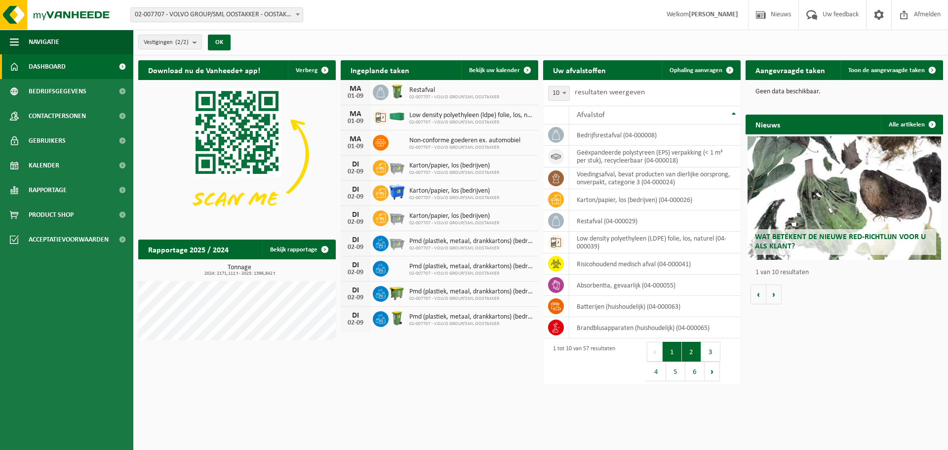
click at [693, 351] on button "2" at bounding box center [691, 352] width 19 height 20
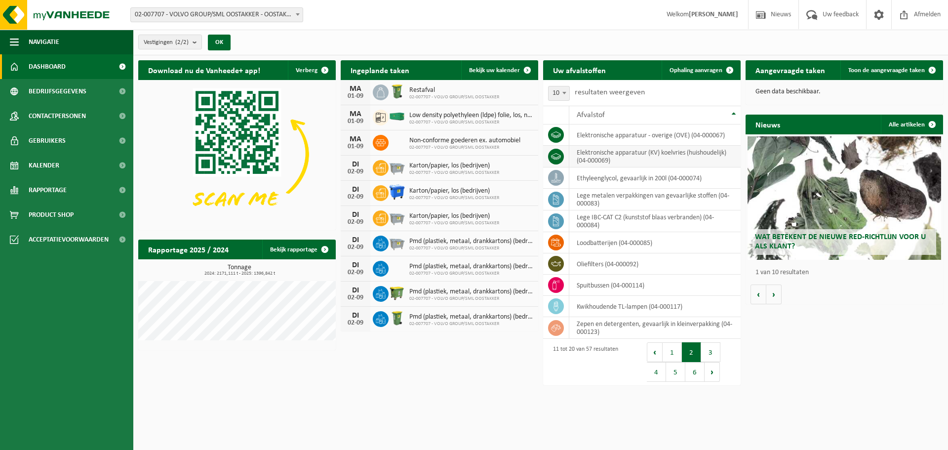
click at [651, 150] on td "elektronische apparatuur (KV) koelvries (huishoudelijk) (04-000069)" at bounding box center [654, 157] width 171 height 22
click at [557, 135] on icon at bounding box center [556, 135] width 10 height 10
click at [601, 133] on td "elektronische apparatuur - overige (OVE) (04-000067)" at bounding box center [654, 134] width 171 height 21
click at [735, 117] on th "Afvalstof" at bounding box center [654, 115] width 171 height 19
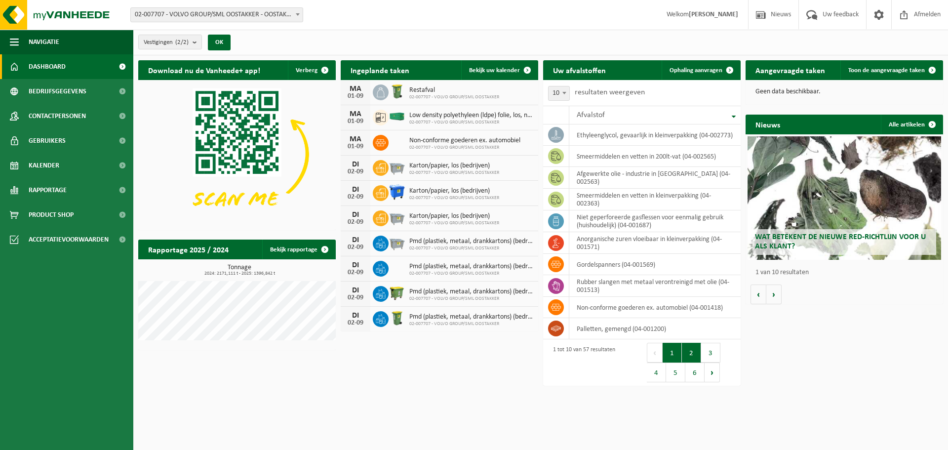
click at [691, 357] on button "2" at bounding box center [691, 353] width 19 height 20
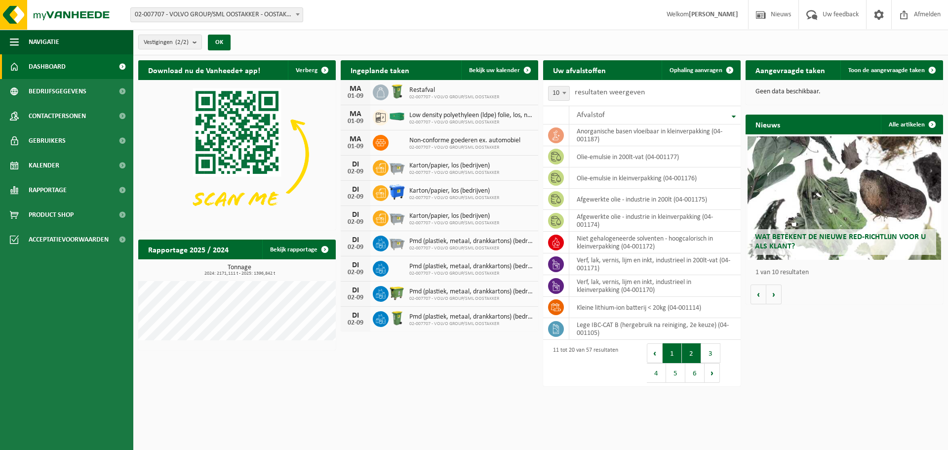
click at [675, 352] on button "1" at bounding box center [672, 353] width 19 height 20
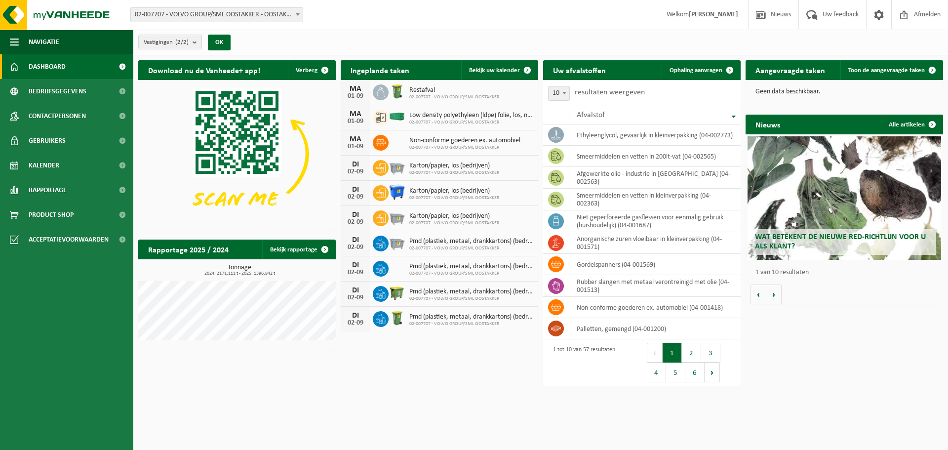
click at [675, 352] on button "1" at bounding box center [672, 353] width 19 height 20
click at [914, 14] on span "Afmelden" at bounding box center [928, 14] width 32 height 29
